Goal: Answer question/provide support

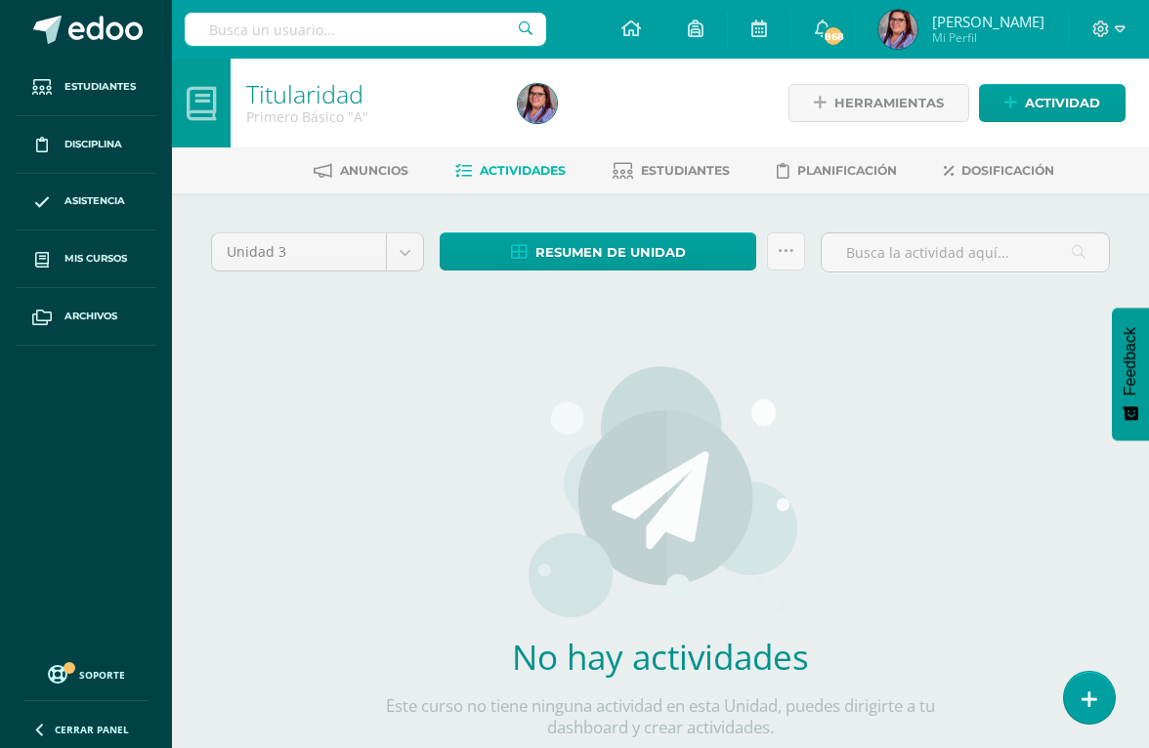
click at [1088, 694] on icon at bounding box center [1090, 700] width 16 height 21
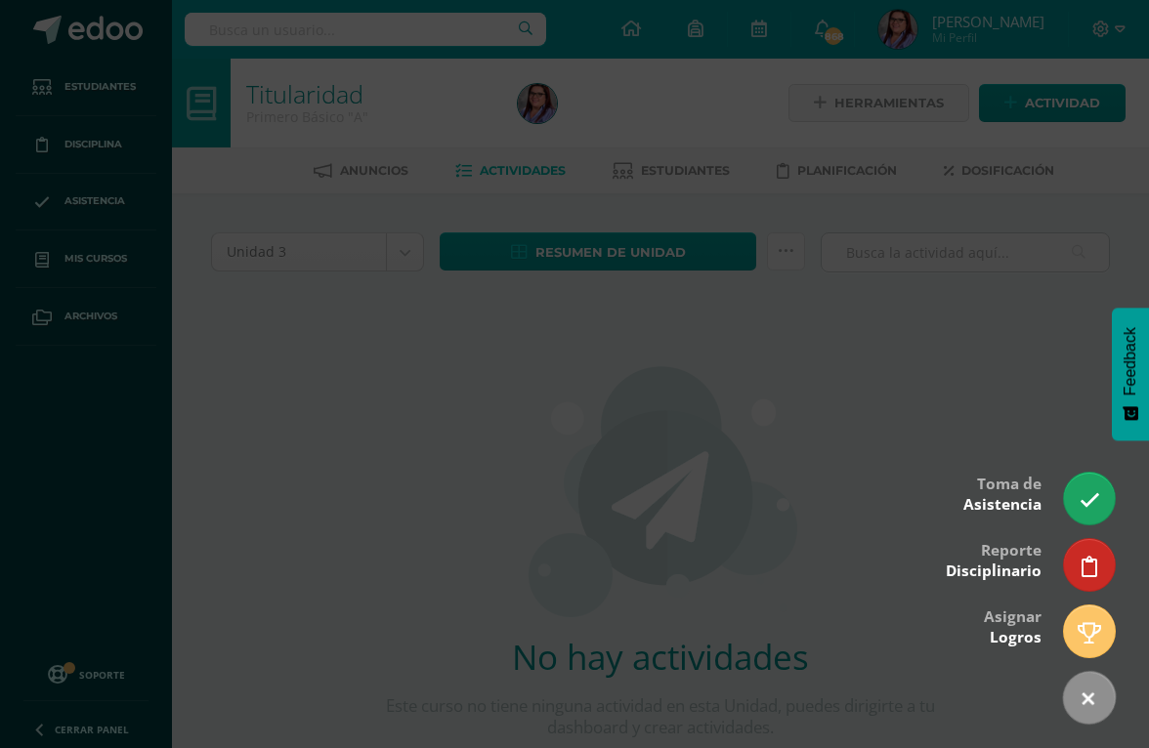
click at [1081, 498] on icon at bounding box center [1090, 500] width 21 height 21
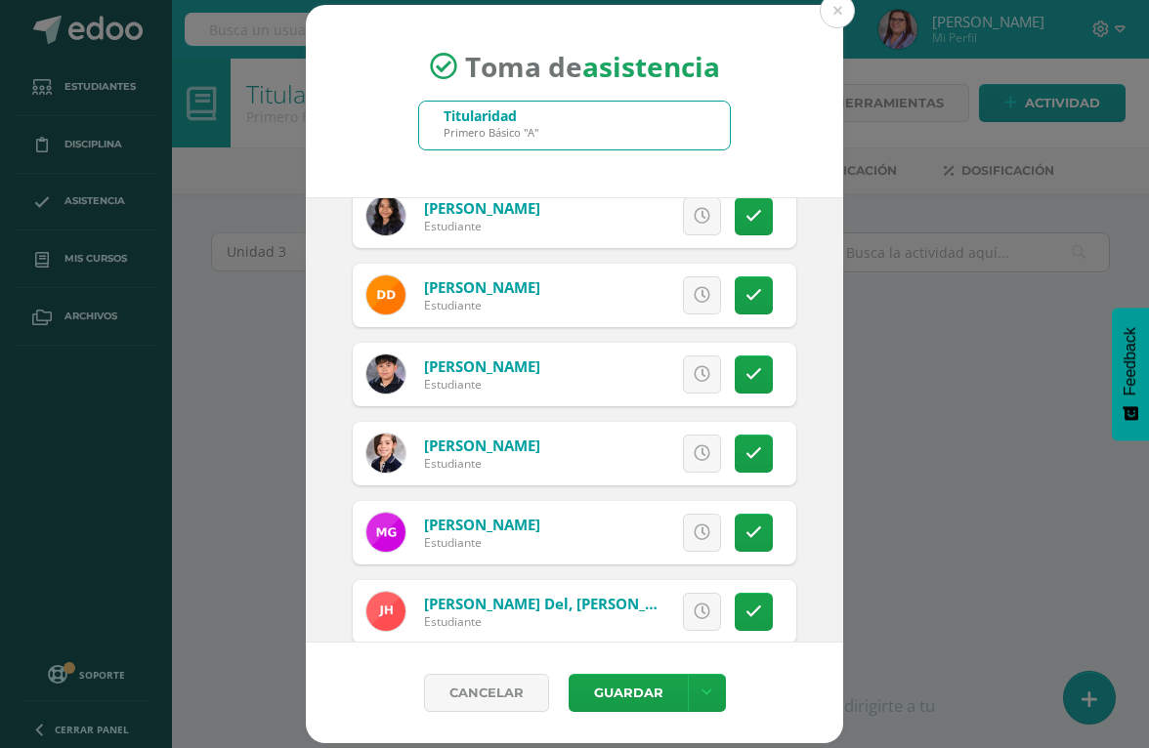
scroll to position [1131, 0]
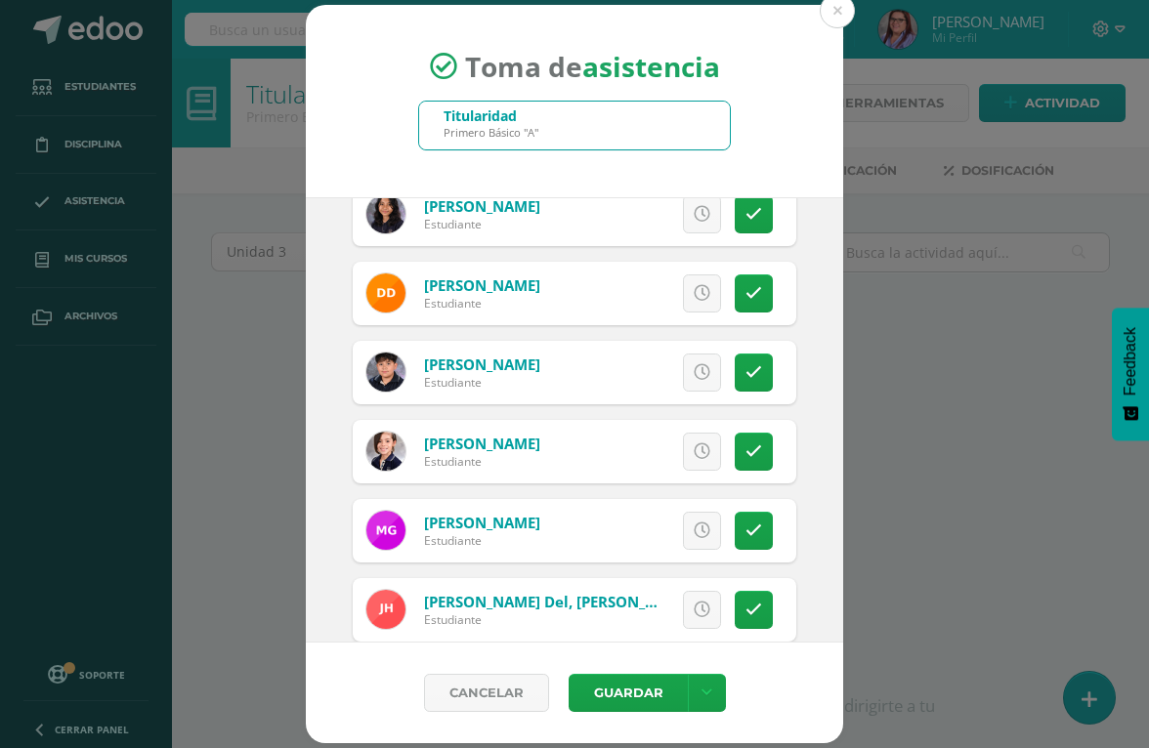
click at [761, 535] on icon at bounding box center [753, 531] width 17 height 17
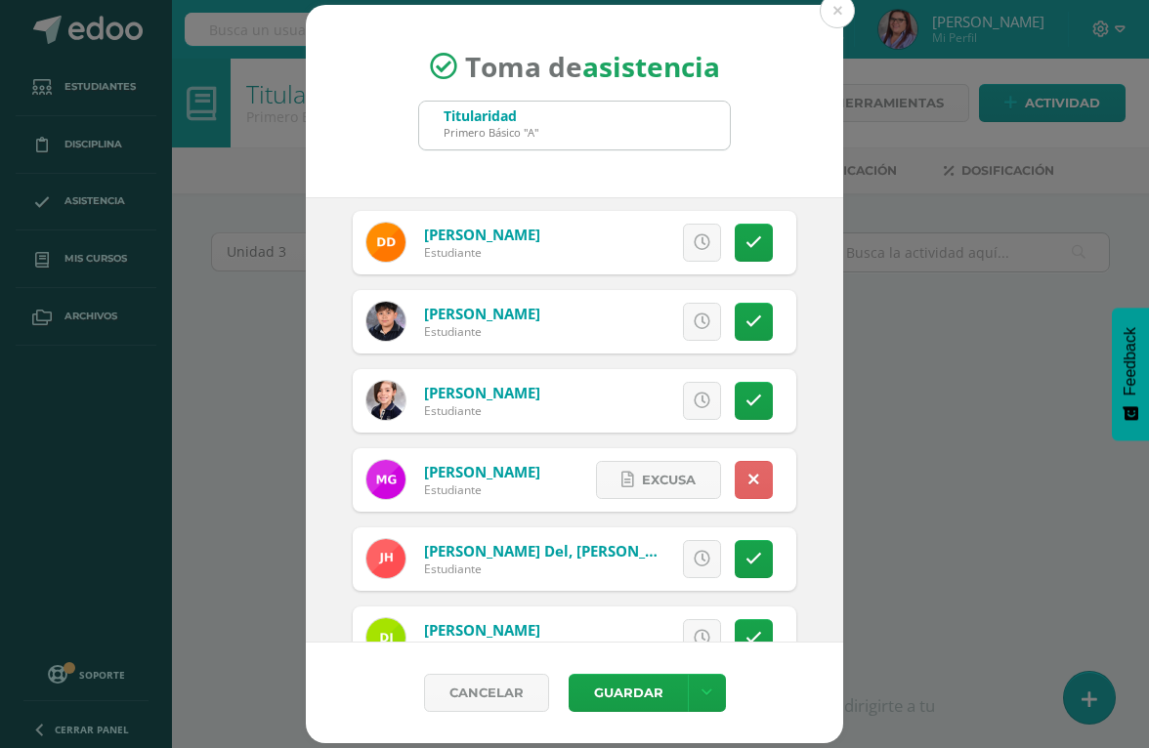
scroll to position [1210, 0]
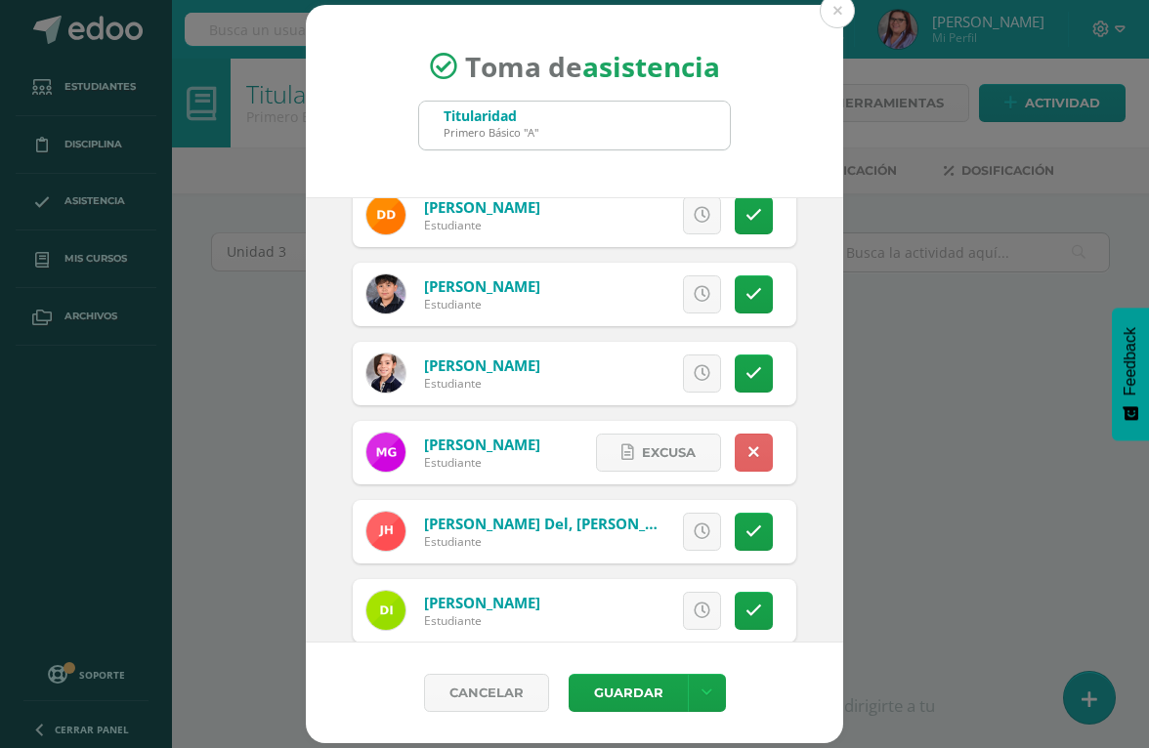
click at [758, 535] on icon at bounding box center [753, 532] width 17 height 17
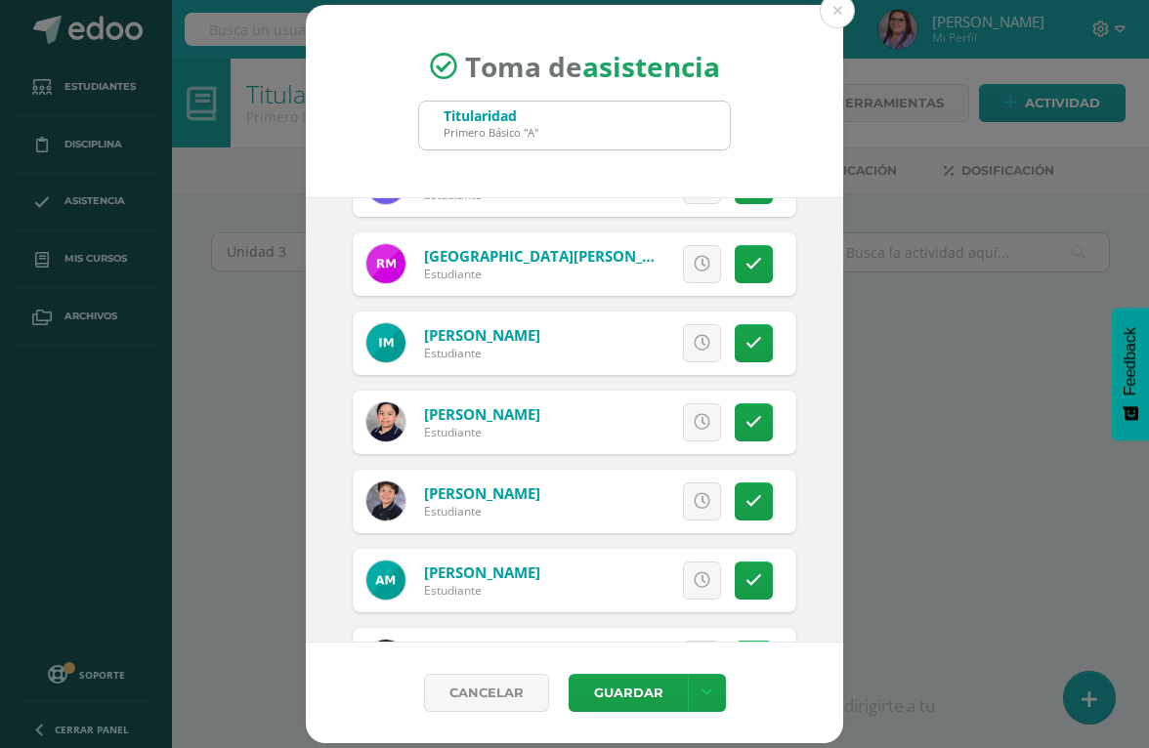
scroll to position [1948, 0]
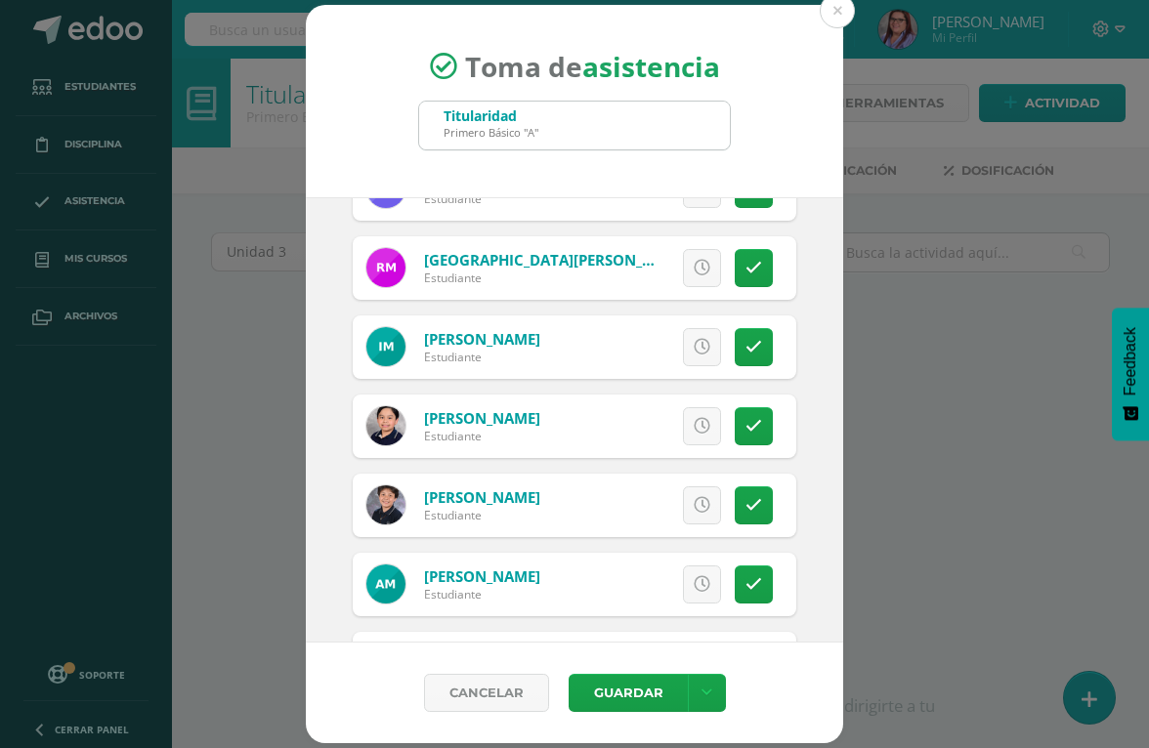
click at [752, 576] on icon at bounding box center [753, 584] width 17 height 17
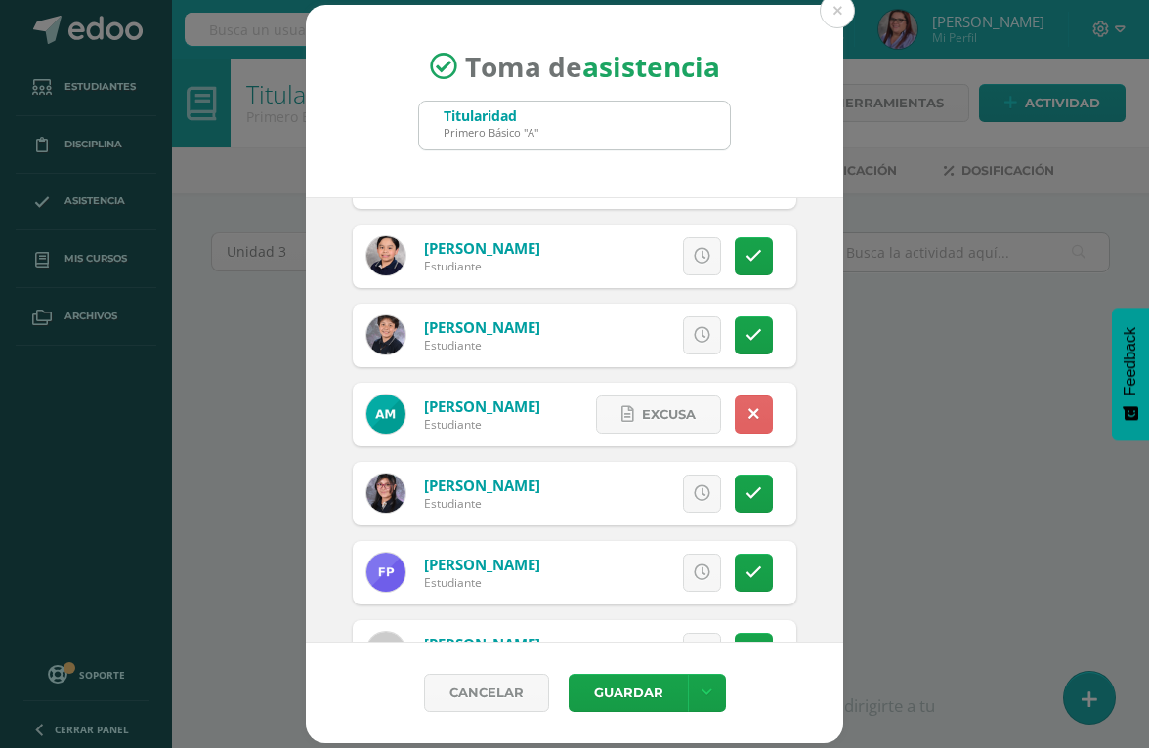
scroll to position [2120, 0]
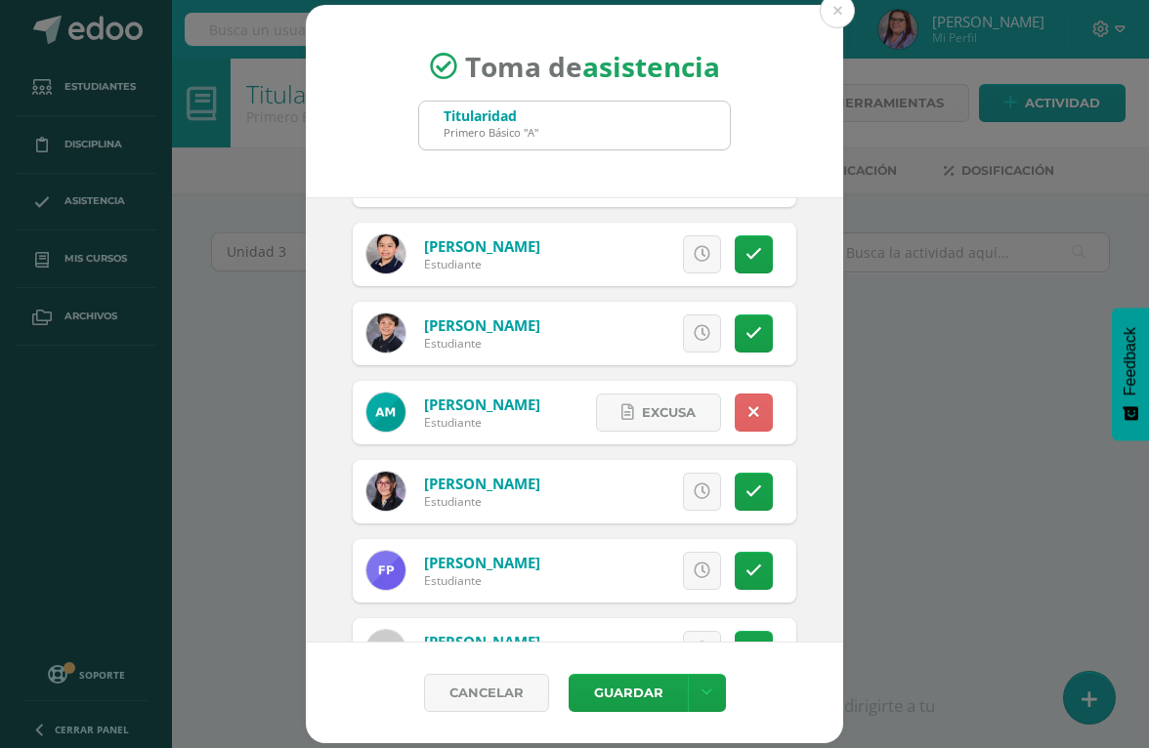
click at [750, 331] on icon at bounding box center [753, 333] width 17 height 17
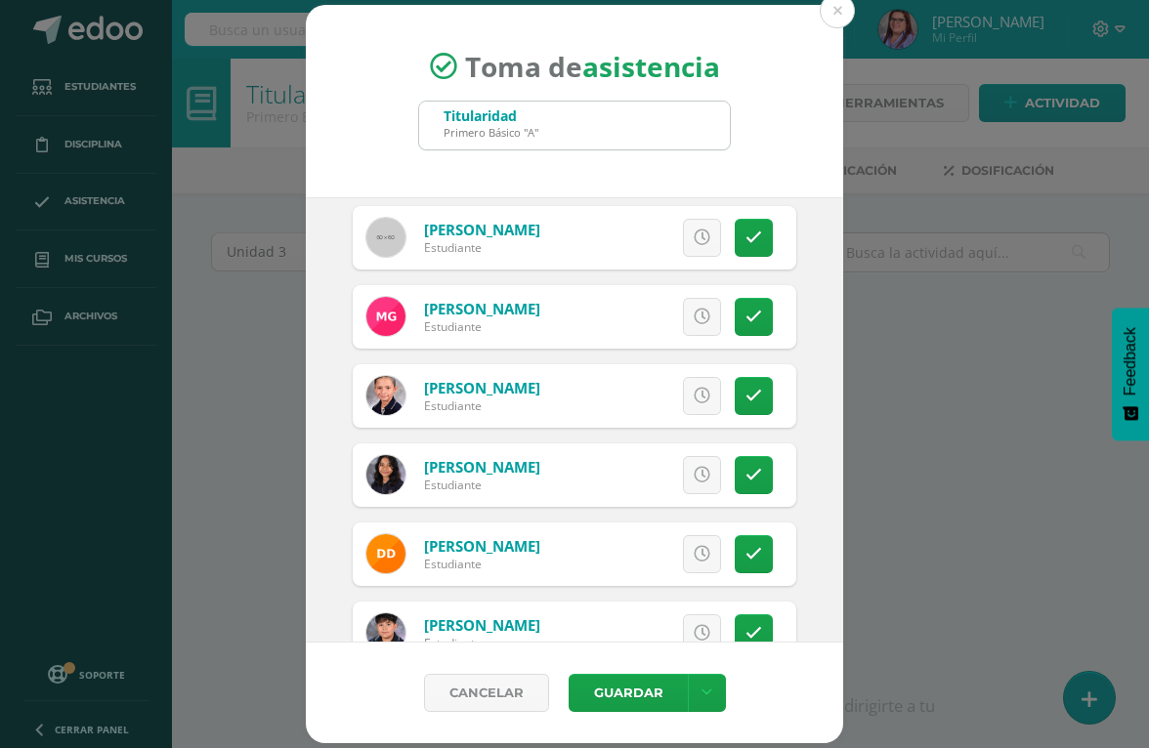
scroll to position [856, 0]
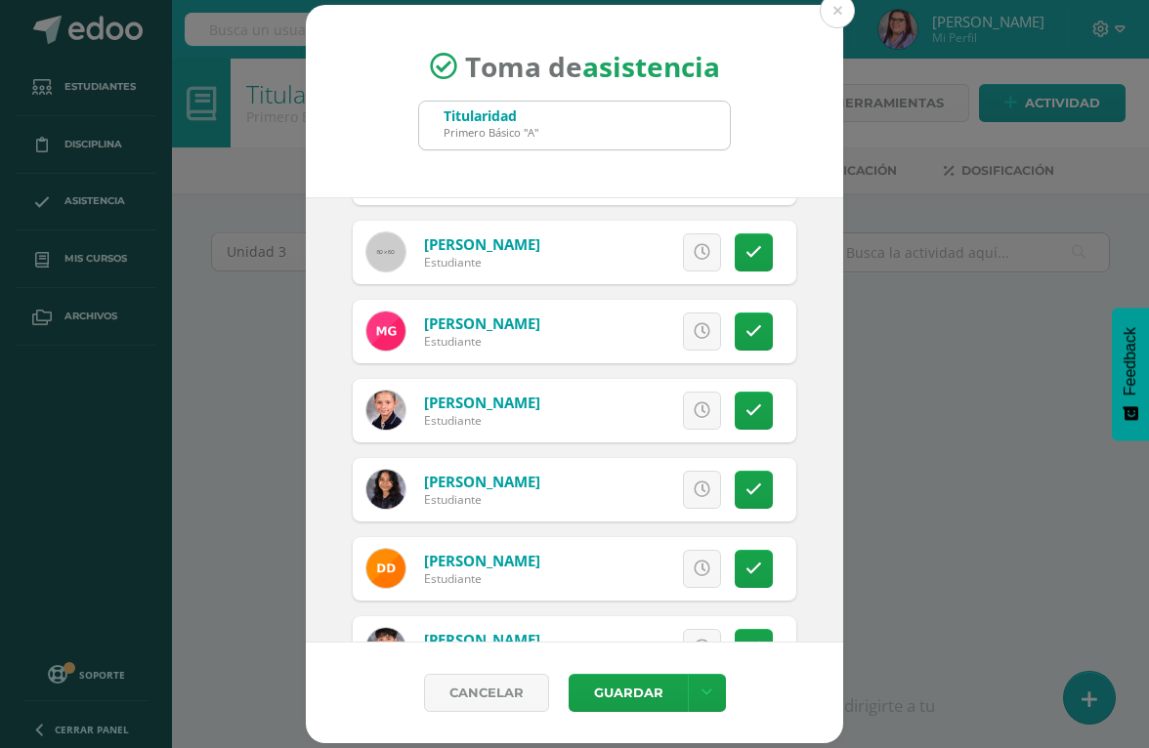
click at [752, 242] on link at bounding box center [754, 253] width 38 height 38
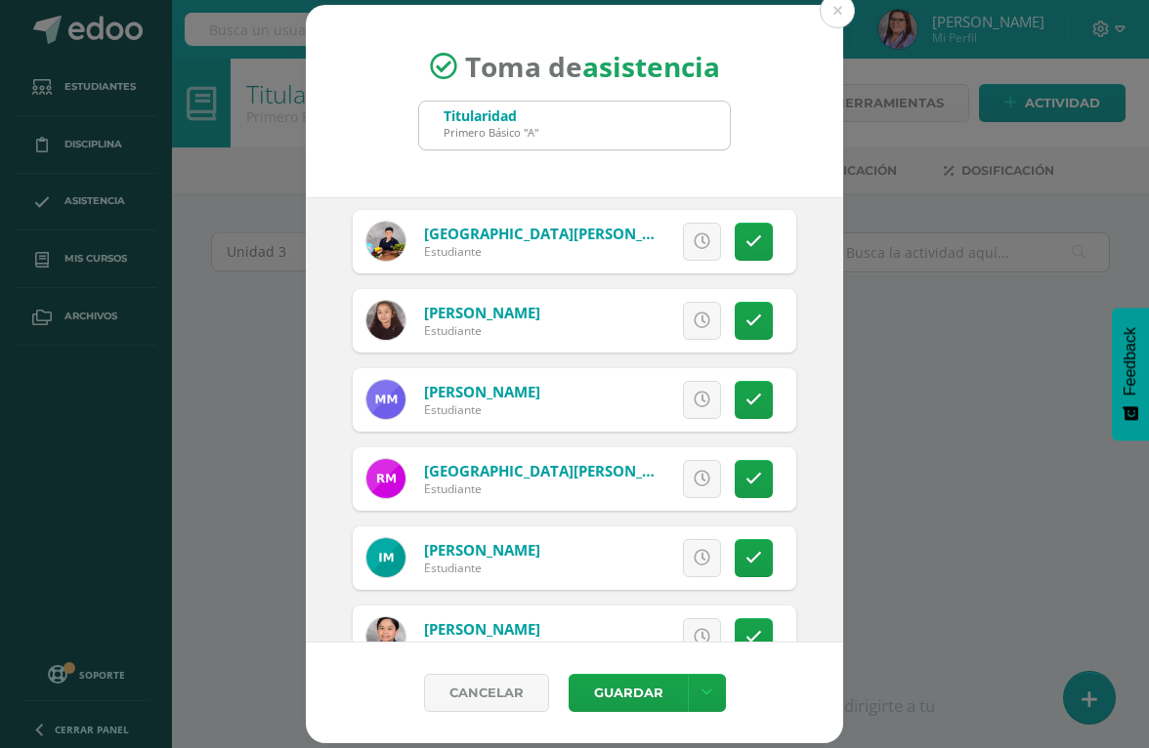
scroll to position [1734, 0]
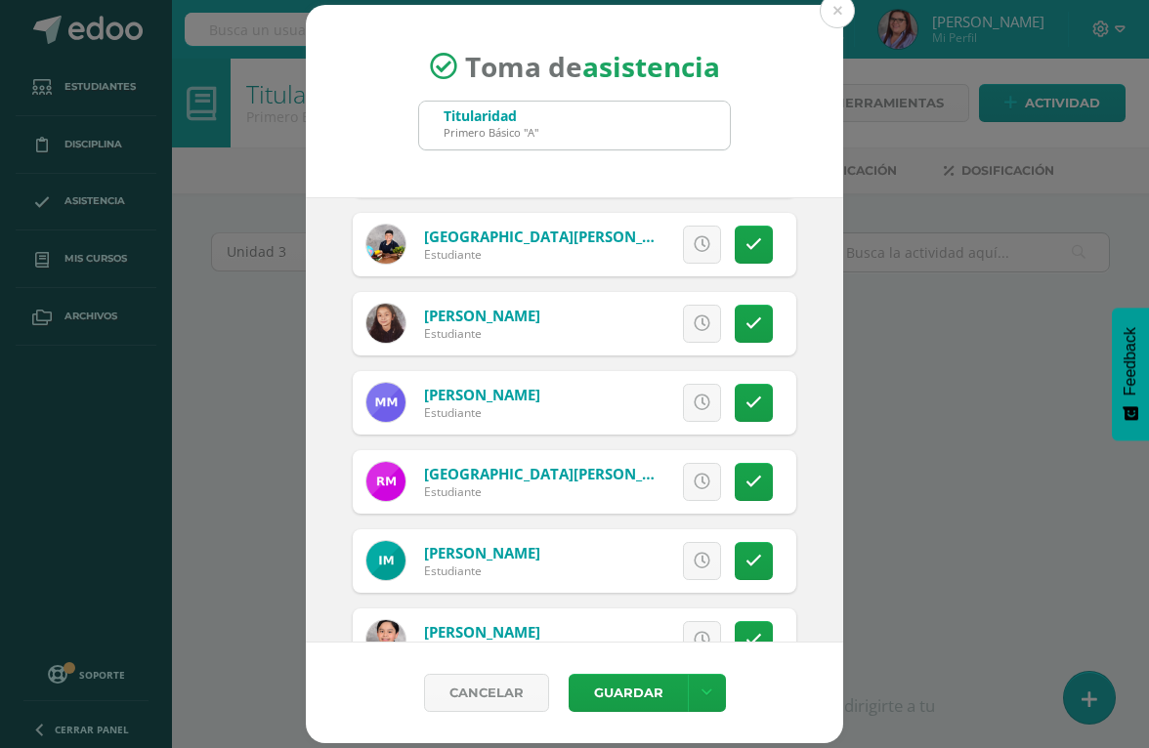
click at [754, 320] on icon at bounding box center [753, 324] width 17 height 17
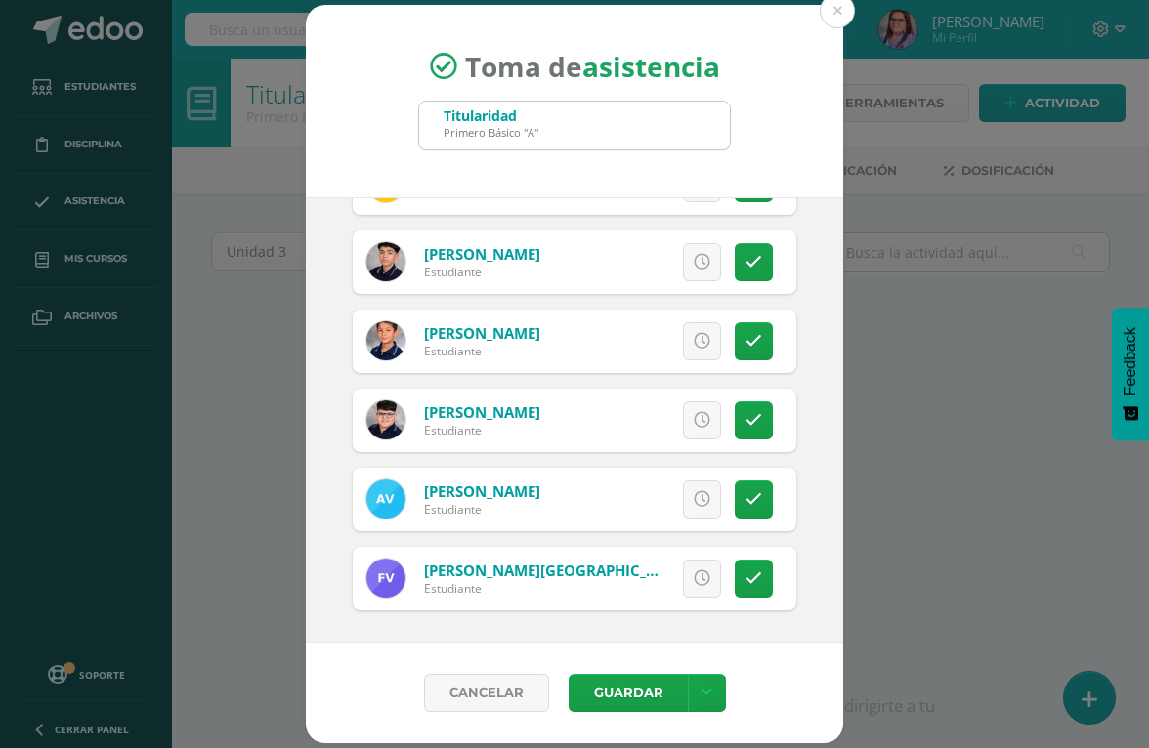
scroll to position [2825, 0]
click at [759, 579] on icon at bounding box center [753, 579] width 17 height 17
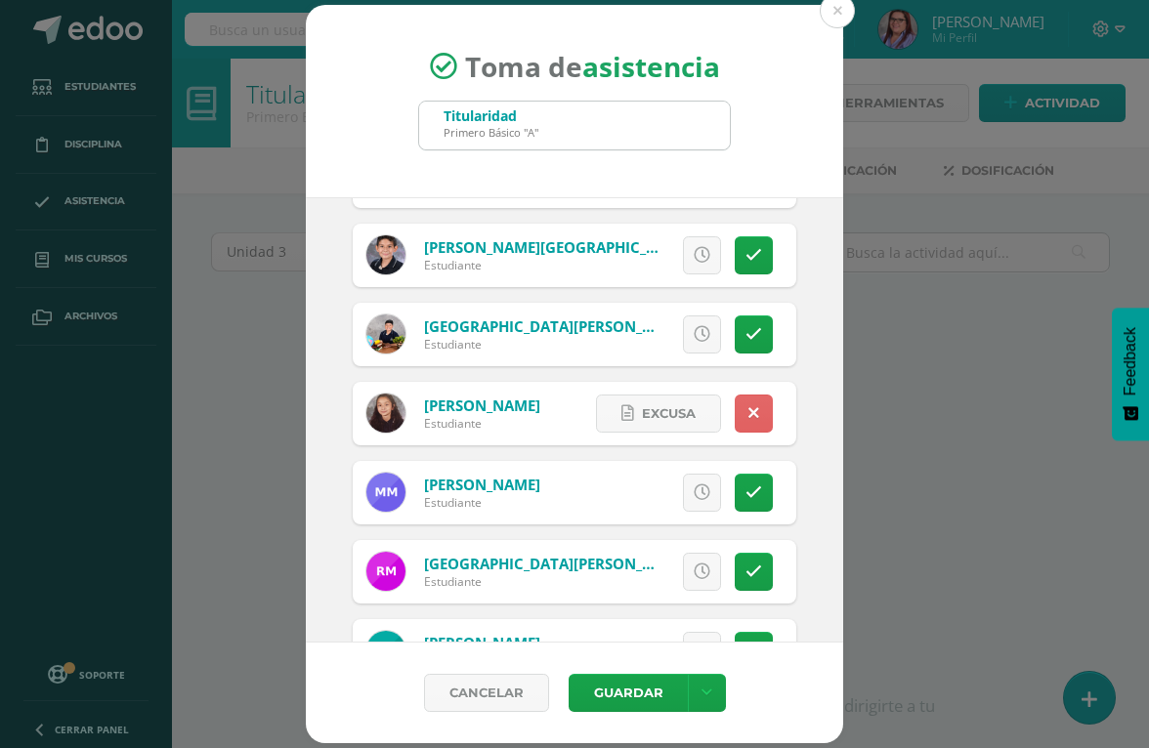
scroll to position [1642, 0]
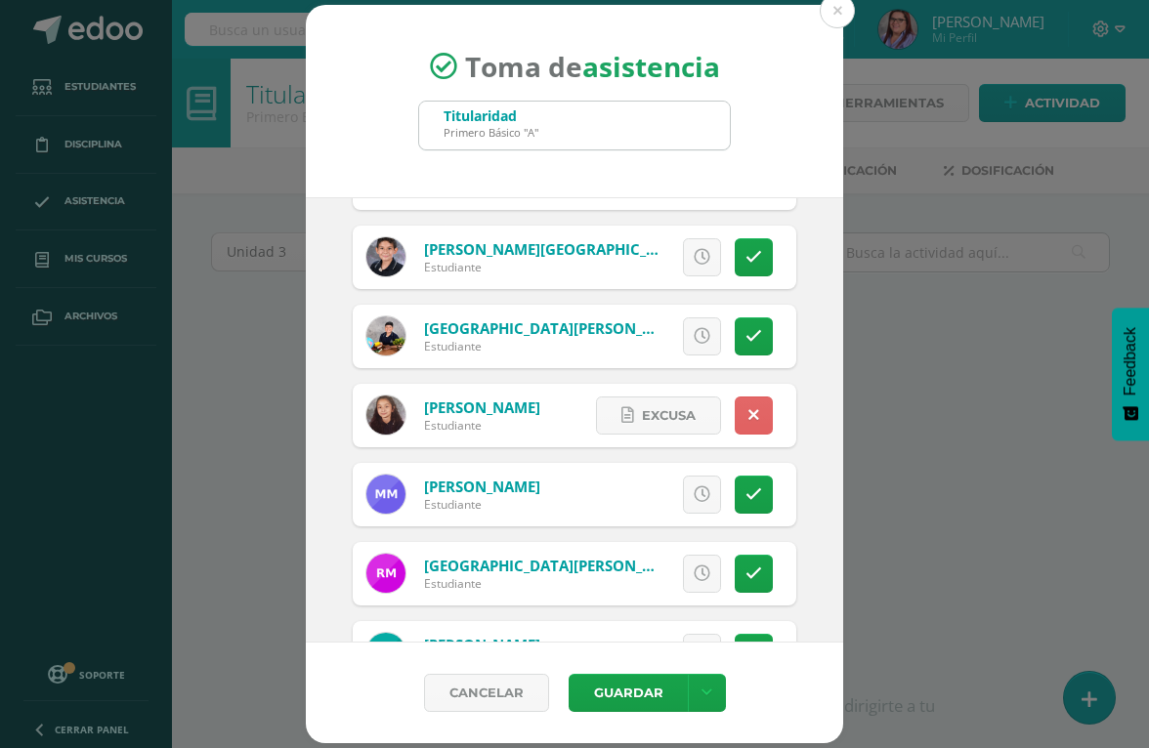
click at [747, 259] on icon at bounding box center [753, 257] width 17 height 17
click at [638, 692] on button "Guardar" at bounding box center [628, 693] width 119 height 38
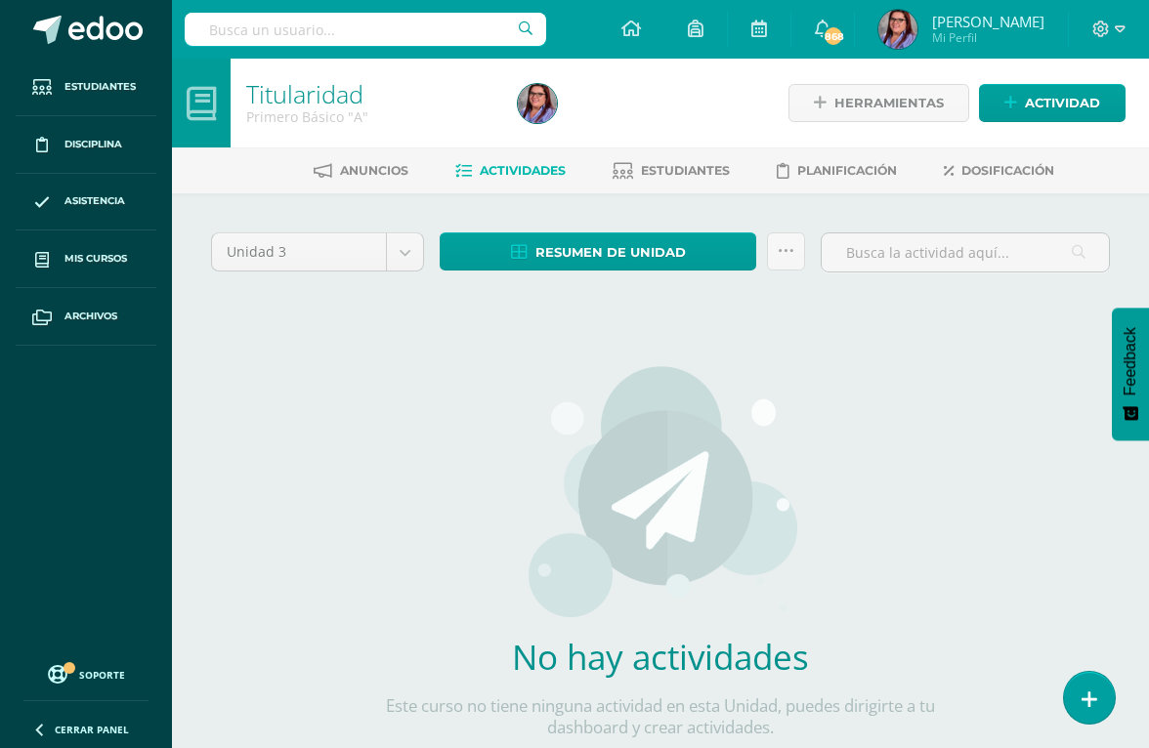
click at [56, 215] on span at bounding box center [41, 201] width 35 height 35
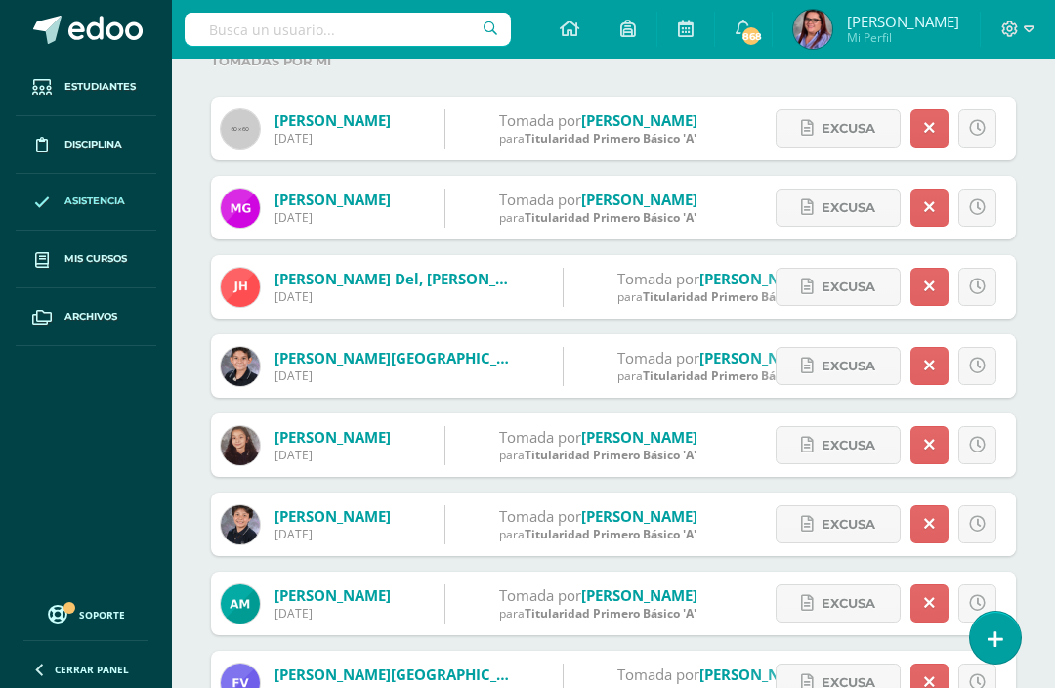
scroll to position [257, 0]
